Goal: Find specific page/section: Find specific page/section

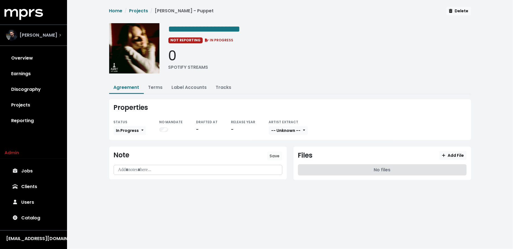
click at [46, 42] on div "[PERSON_NAME]" at bounding box center [34, 35] width 64 height 20
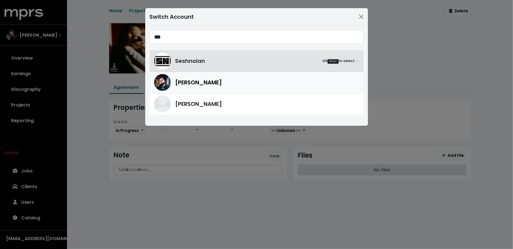
type input "***"
click at [172, 80] on div "[PERSON_NAME]" at bounding box center [256, 82] width 205 height 17
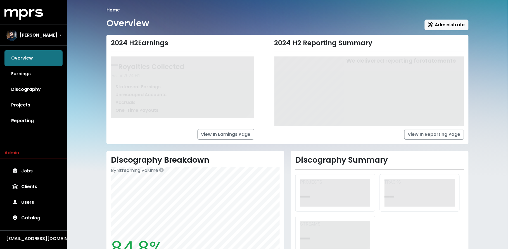
click at [26, 111] on link "Projects" at bounding box center [33, 105] width 58 height 16
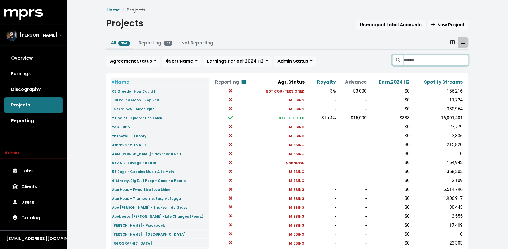
click at [415, 59] on input "Search projects" at bounding box center [435, 60] width 65 height 11
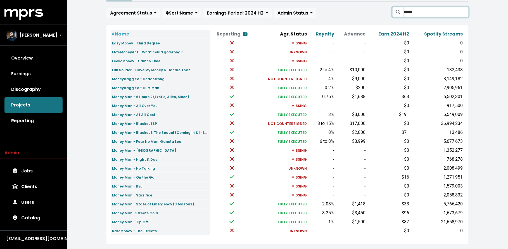
scroll to position [51, 0]
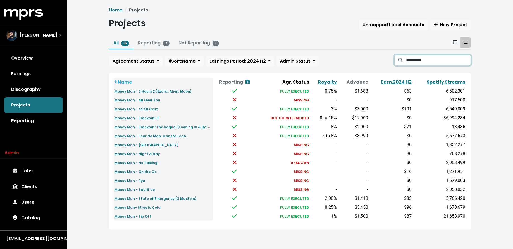
type input "*********"
click at [150, 118] on small "Money Man - Blackout LP" at bounding box center [137, 118] width 45 height 5
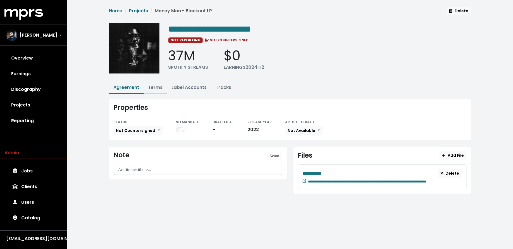
click at [156, 86] on link "Terms" at bounding box center [155, 87] width 15 height 6
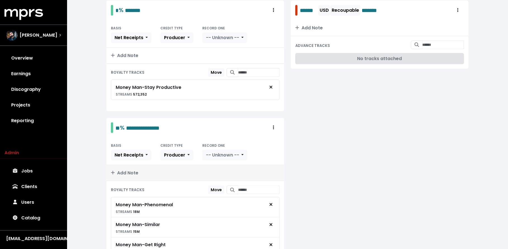
scroll to position [118, 0]
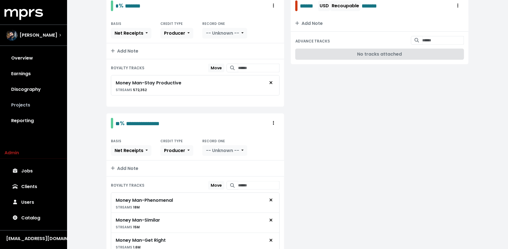
click at [36, 103] on link "Projects" at bounding box center [33, 105] width 58 height 16
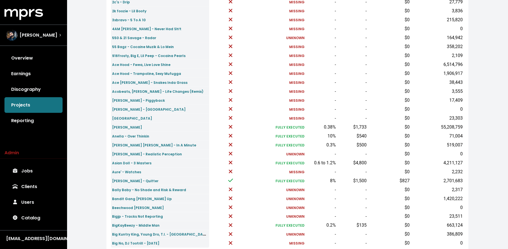
scroll to position [168, 0]
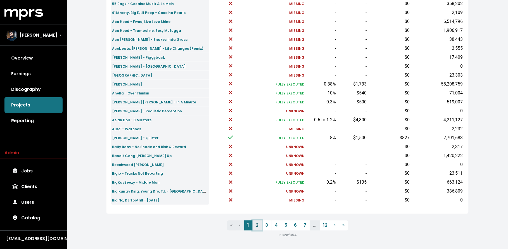
click at [256, 227] on link "2" at bounding box center [256, 225] width 9 height 10
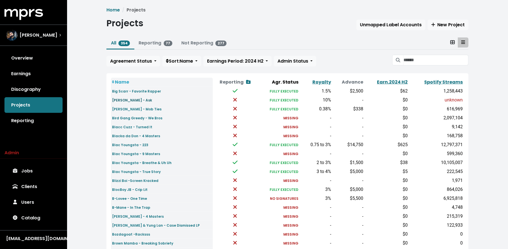
click at [136, 100] on small "[PERSON_NAME] - Ask" at bounding box center [132, 100] width 40 height 5
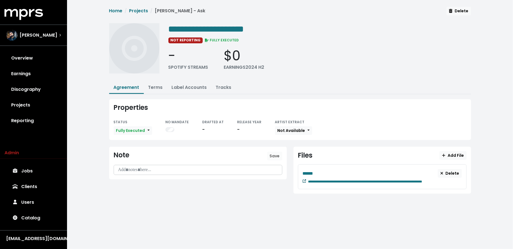
click at [303, 181] on icon at bounding box center [304, 180] width 3 height 3
